Goal: Navigation & Orientation: Find specific page/section

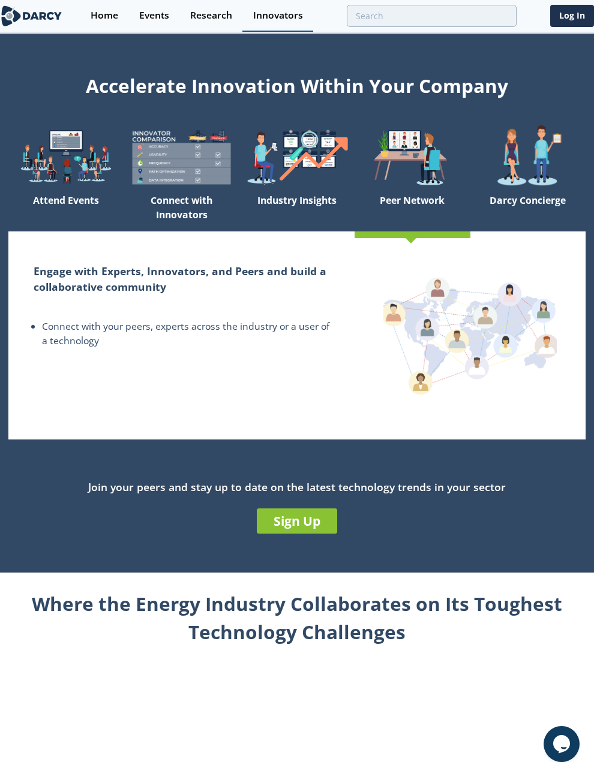
click at [286, 18] on div "Innovators" at bounding box center [278, 16] width 50 height 10
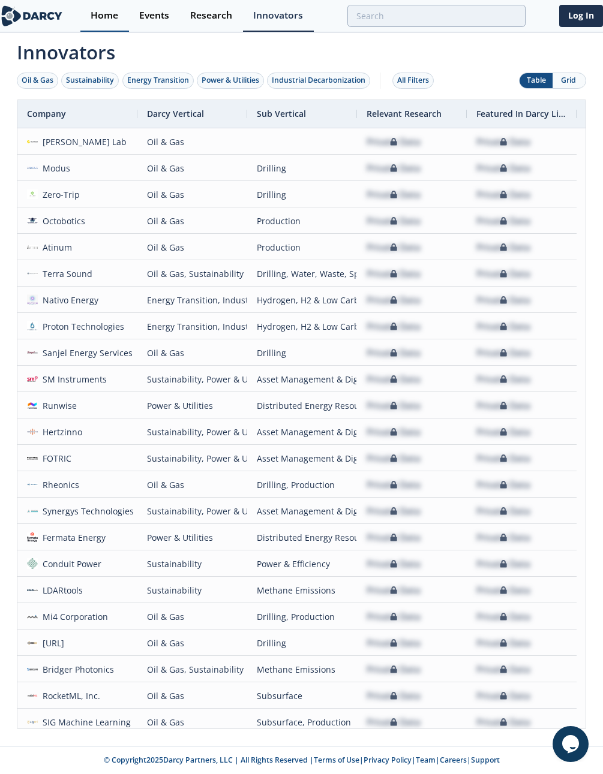
click at [94, 20] on div "Home" at bounding box center [105, 16] width 28 height 10
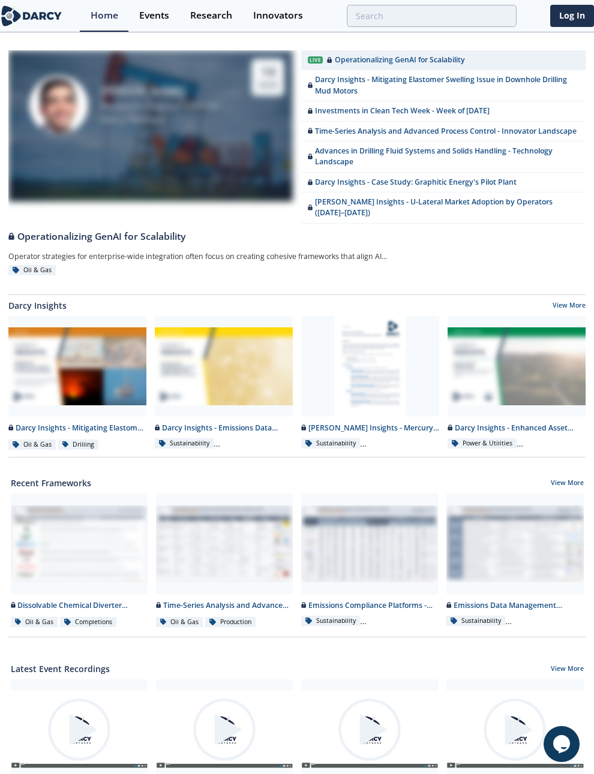
click at [50, 14] on img at bounding box center [31, 15] width 63 height 21
